Goal: Find specific page/section: Find specific page/section

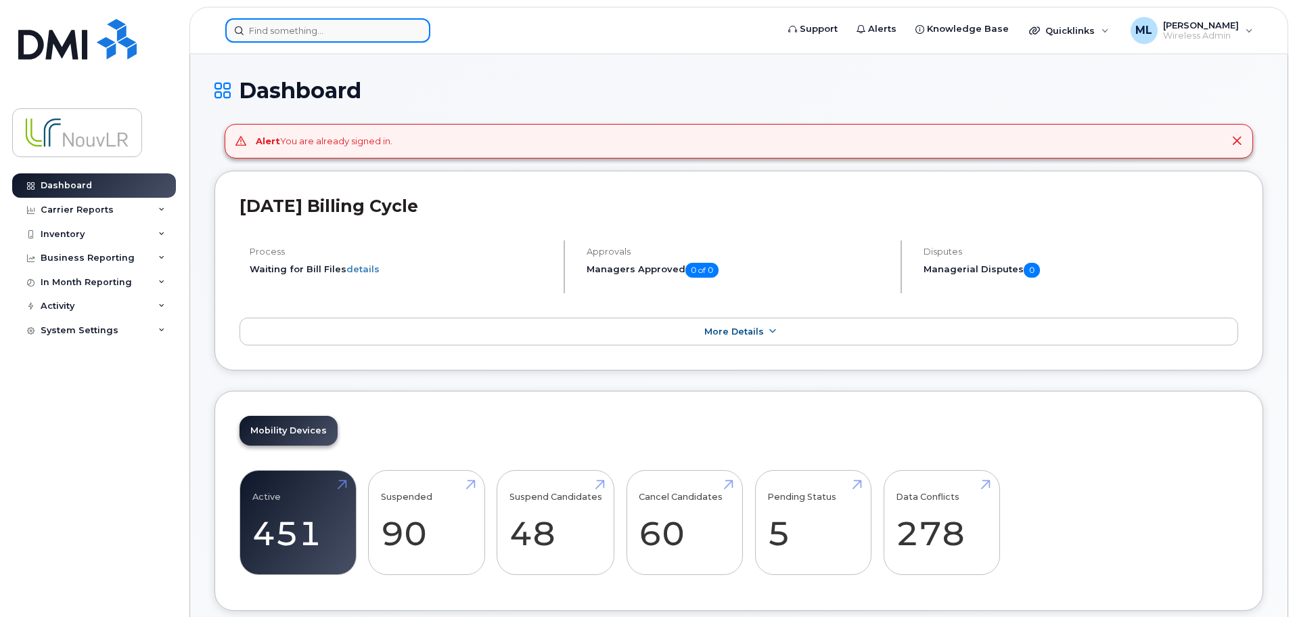
click at [321, 39] on input at bounding box center [327, 30] width 205 height 24
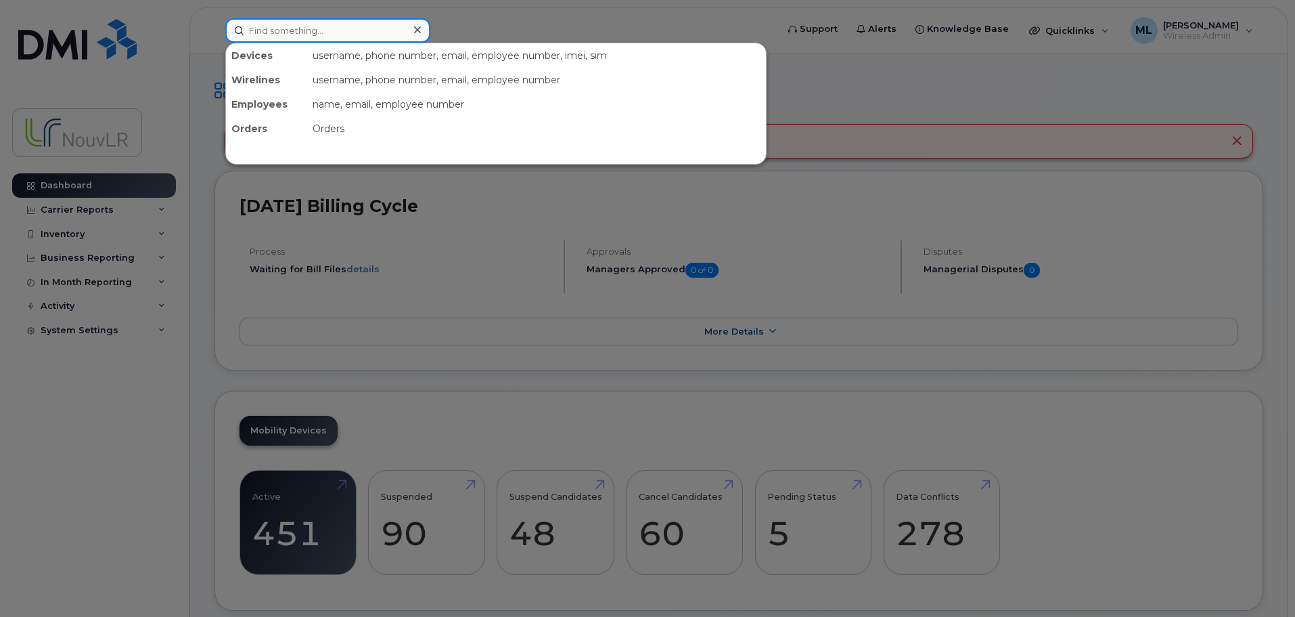
paste input "4383347911"
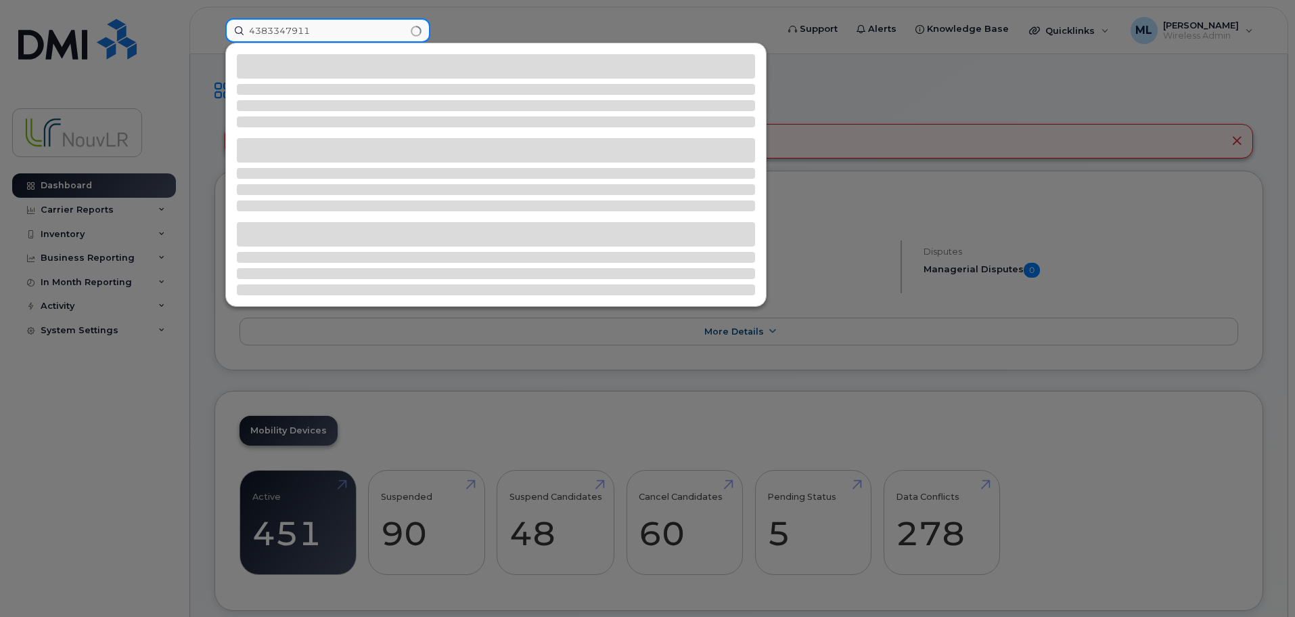
type input "4383347911"
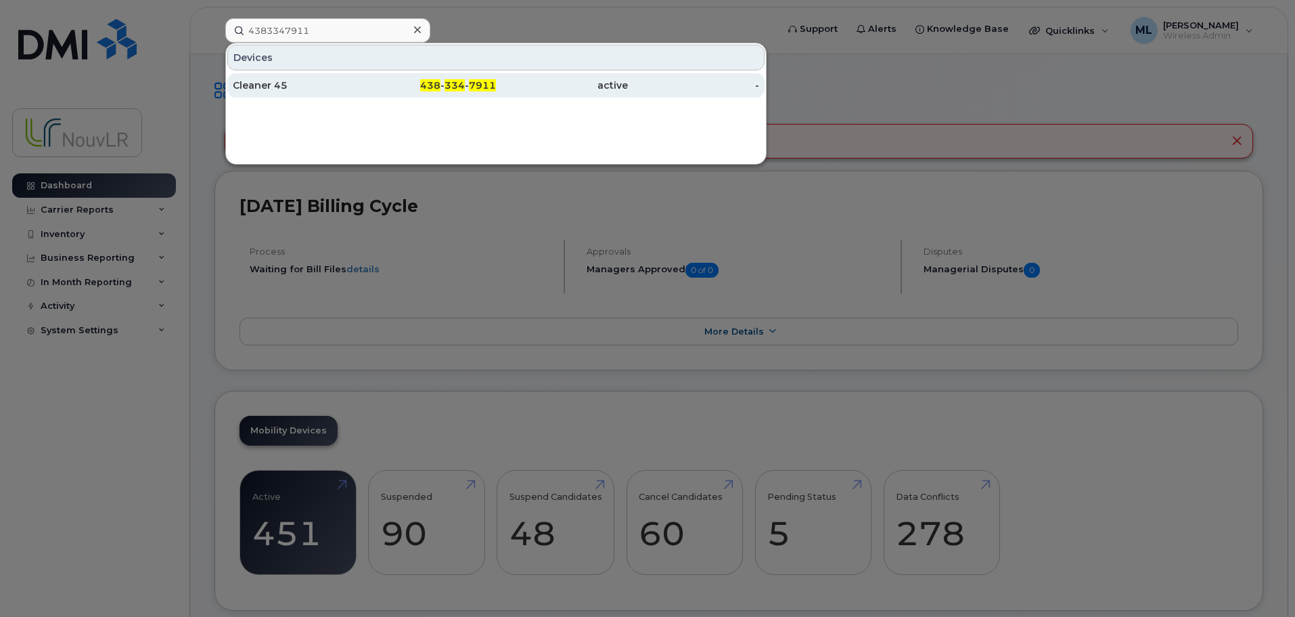
click at [297, 81] on div "Cleaner 45" at bounding box center [299, 86] width 132 height 14
